Goal: Share content

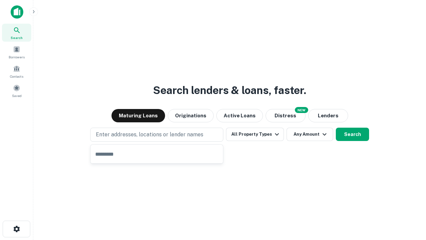
type input "**********"
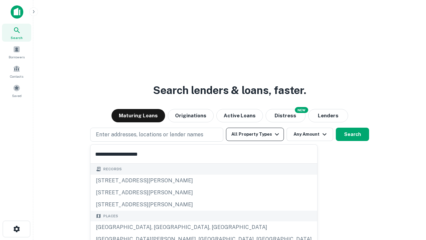
click at [255, 134] on button "All Property Types" at bounding box center [255, 134] width 58 height 13
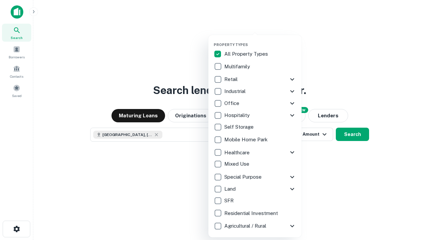
click at [260, 40] on button "button" at bounding box center [260, 40] width 93 height 0
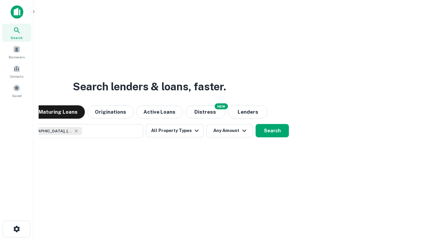
scroll to position [11, 0]
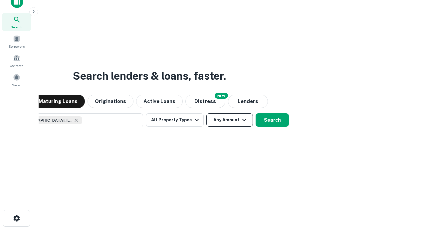
click at [207, 113] on button "Any Amount" at bounding box center [230, 119] width 47 height 13
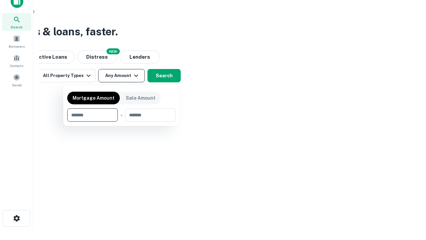
type input "*******"
click at [122, 122] on button "button" at bounding box center [121, 122] width 109 height 0
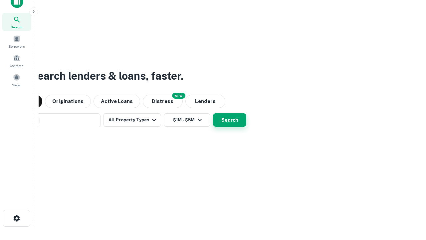
click at [213, 113] on button "Search" at bounding box center [229, 119] width 33 height 13
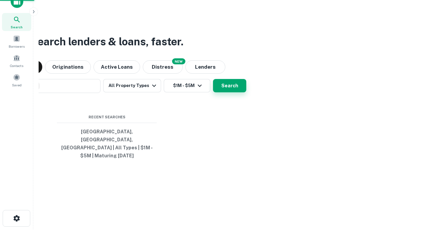
scroll to position [22, 189]
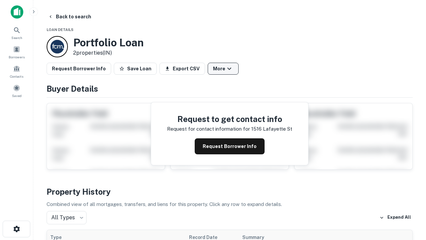
click at [223, 69] on button "More" at bounding box center [223, 69] width 31 height 12
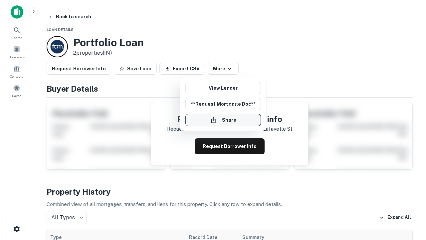
click at [223, 120] on button "Share" at bounding box center [224, 120] width 76 height 12
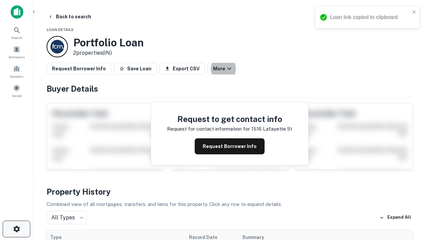
click at [16, 229] on icon "button" at bounding box center [17, 229] width 8 height 8
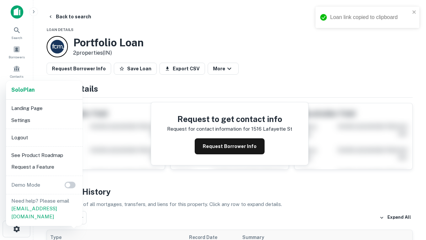
click at [44, 137] on li "Logout" at bounding box center [44, 138] width 71 height 12
